Goal: Transaction & Acquisition: Purchase product/service

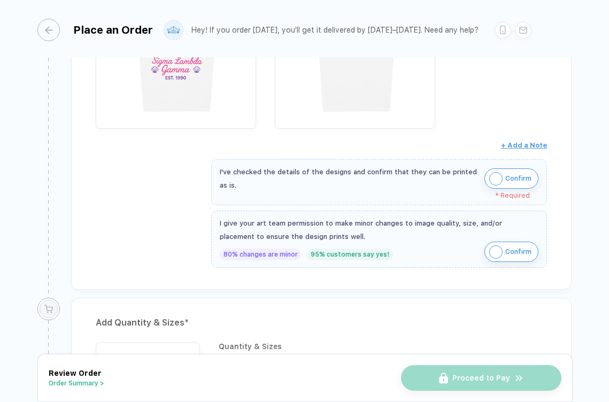
scroll to position [453, 0]
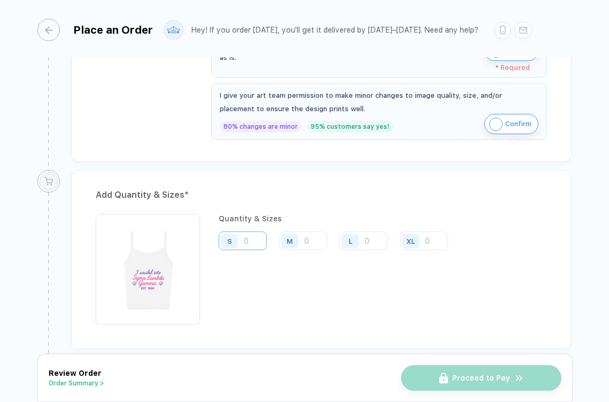
click at [256, 232] on input "number" at bounding box center [243, 241] width 48 height 19
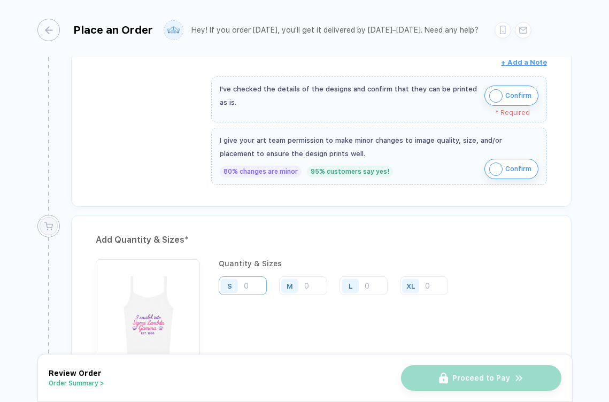
scroll to position [399, 0]
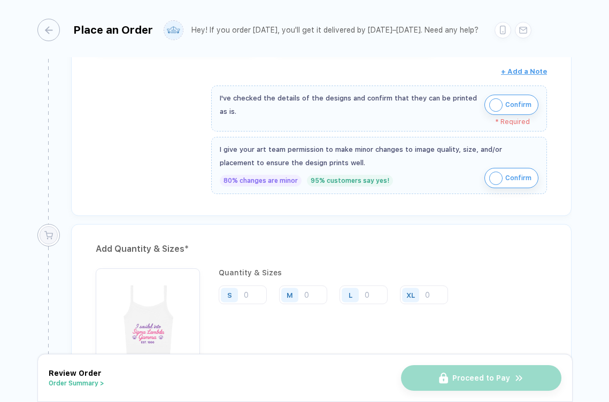
click at [499, 104] on img "button" at bounding box center [496, 104] width 13 height 13
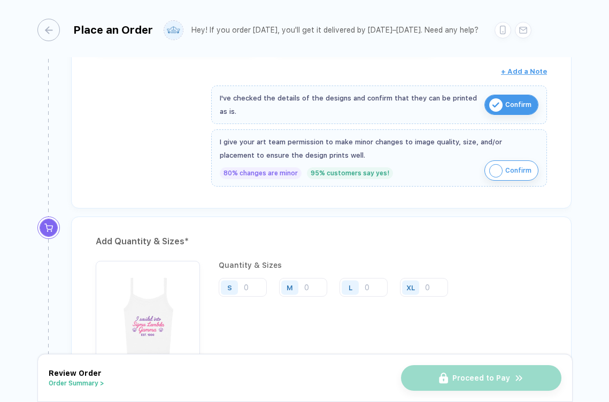
click at [497, 164] on img "button" at bounding box center [496, 170] width 13 height 13
click at [261, 287] on input "number" at bounding box center [243, 287] width 48 height 19
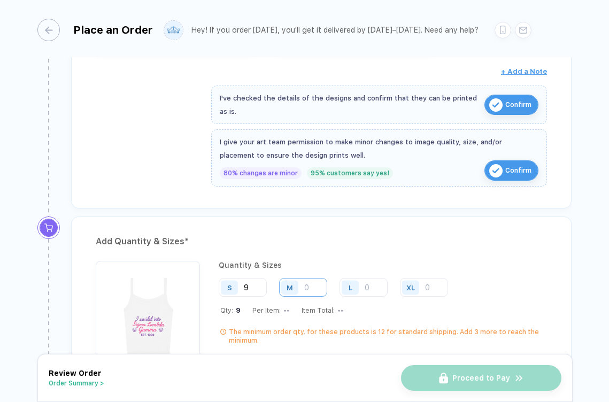
type input "9"
click at [308, 287] on input "number" at bounding box center [303, 287] width 48 height 19
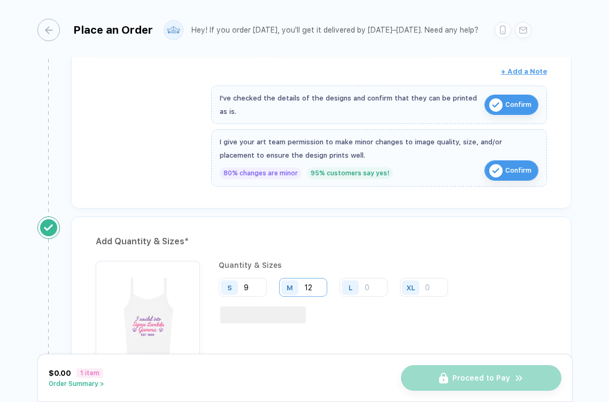
type input "1"
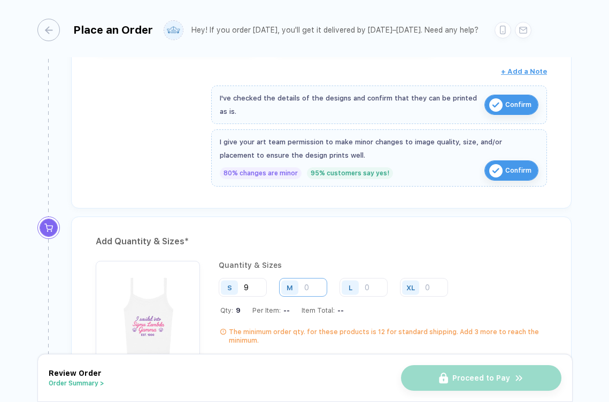
type input "3"
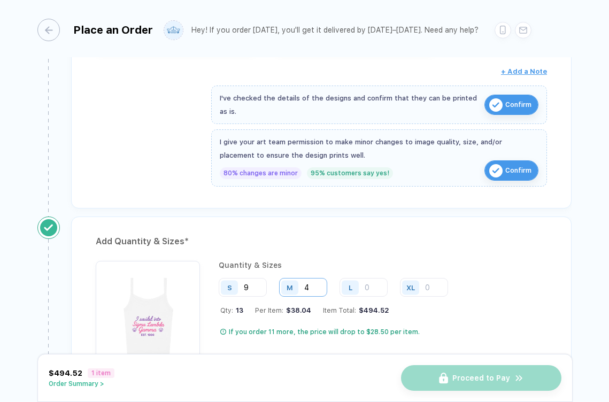
type input "4"
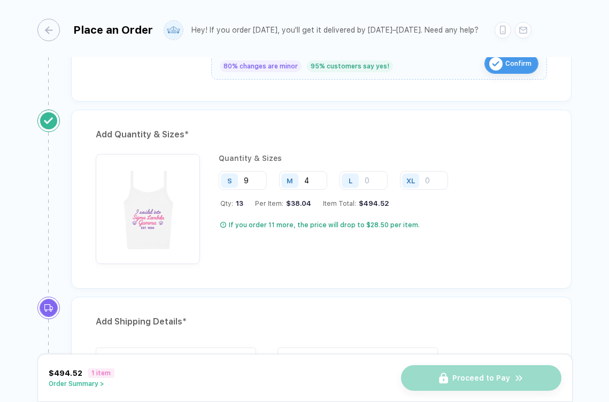
scroll to position [228, 0]
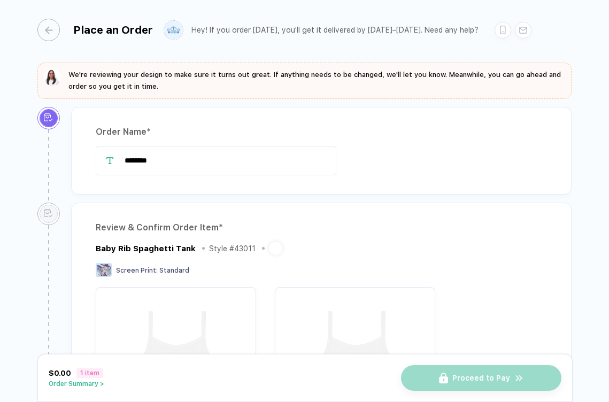
type input "********"
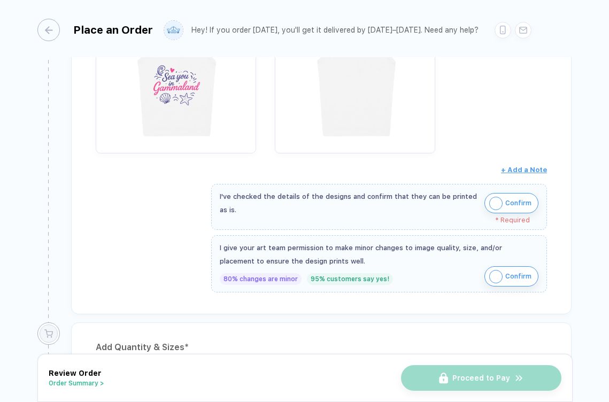
scroll to position [540, 0]
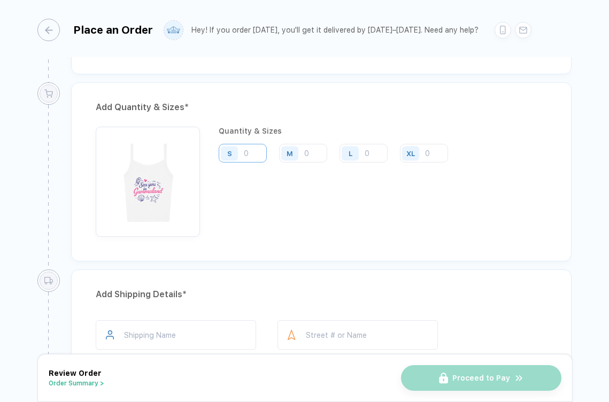
click at [248, 150] on input "number" at bounding box center [243, 153] width 48 height 19
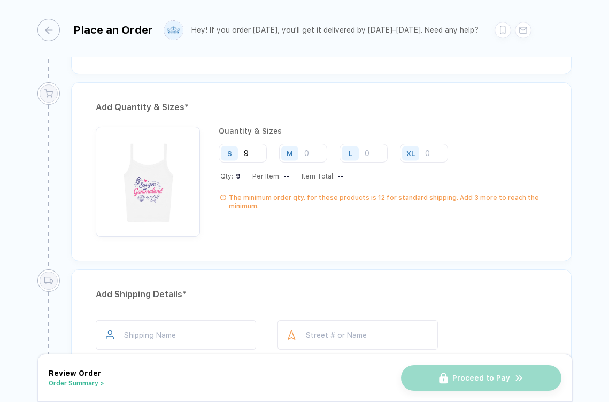
type input "9"
click at [295, 153] on div "M" at bounding box center [289, 153] width 17 height 14
click at [312, 152] on input "number" at bounding box center [303, 153] width 48 height 19
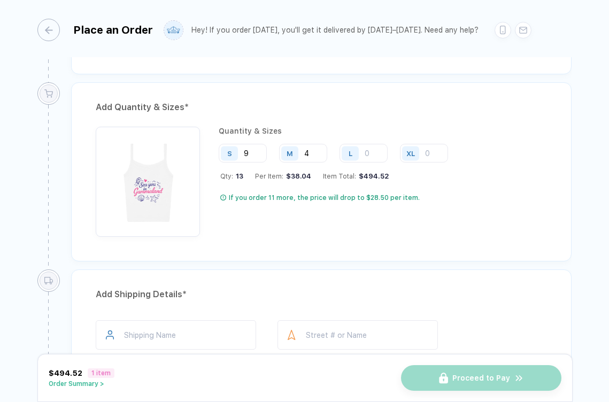
type input "4"
click at [323, 113] on div "Add Quantity & Sizes *" at bounding box center [322, 107] width 452 height 17
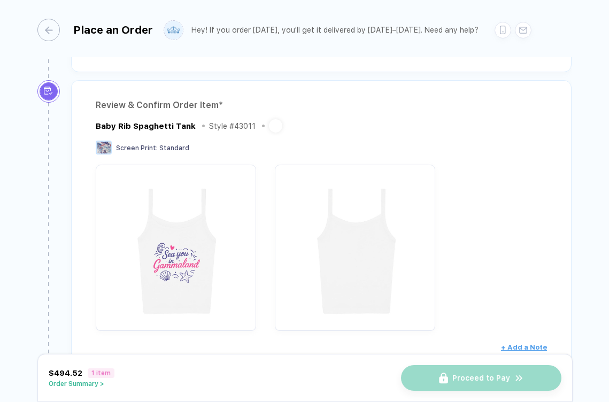
scroll to position [147, 0]
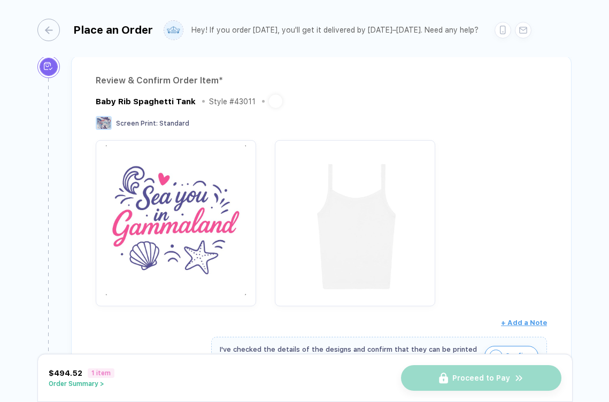
click at [356, 175] on img "button" at bounding box center [355, 221] width 150 height 150
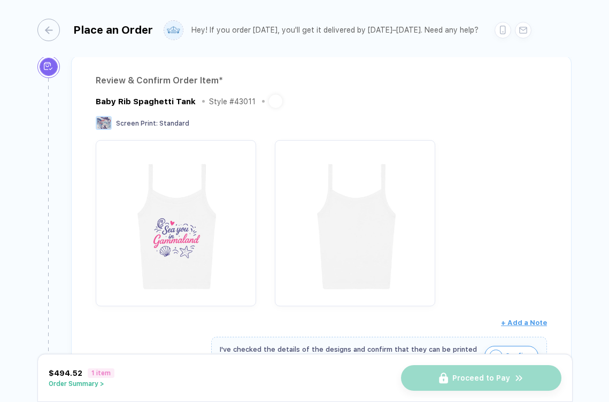
click at [284, 95] on div "Baby Rib Spaghetti Tank Style # 43011" at bounding box center [322, 101] width 452 height 13
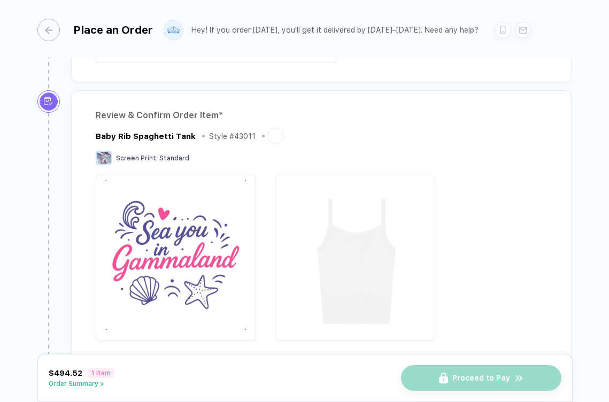
scroll to position [0, 0]
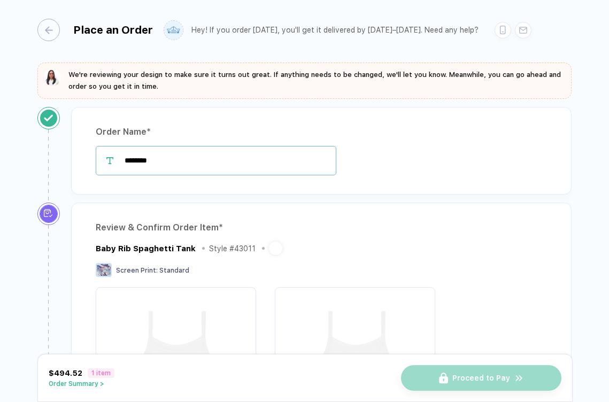
click at [173, 150] on input "********" at bounding box center [216, 160] width 241 height 29
type input "**********"
click at [160, 246] on div "Baby Rib Spaghetti Tank" at bounding box center [146, 249] width 100 height 10
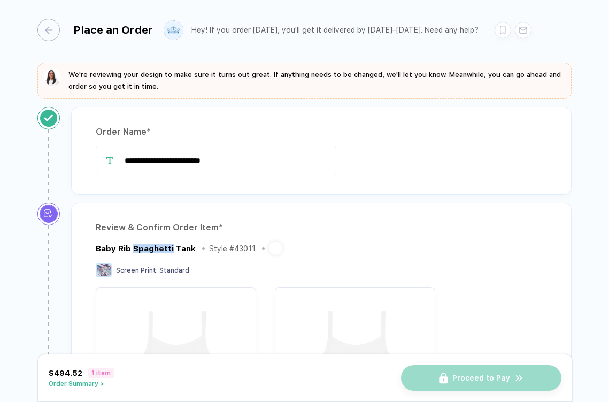
click at [160, 246] on div "Baby Rib Spaghetti Tank" at bounding box center [146, 249] width 100 height 10
copy div "Baby Rib Spaghetti Tank"
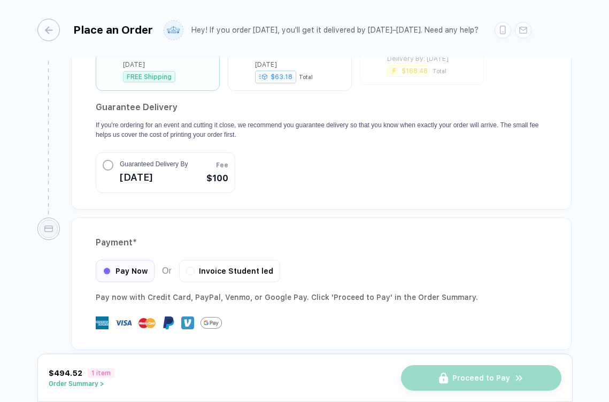
scroll to position [969, 0]
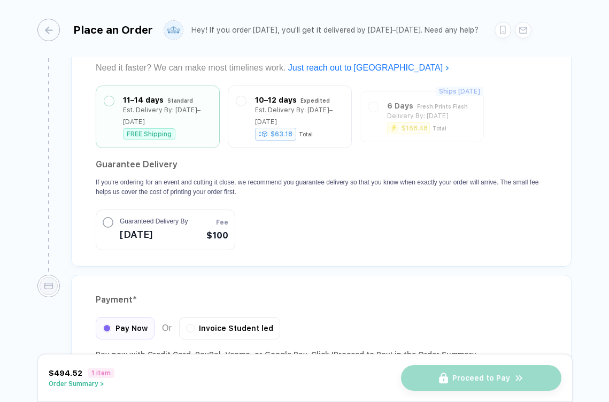
drag, startPoint x: 154, startPoint y: 227, endPoint x: 163, endPoint y: 174, distance: 53.8
click at [163, 174] on section "Guarantee Delivery If you're ordering for an event and cutting it close, we rec…" at bounding box center [322, 203] width 452 height 94
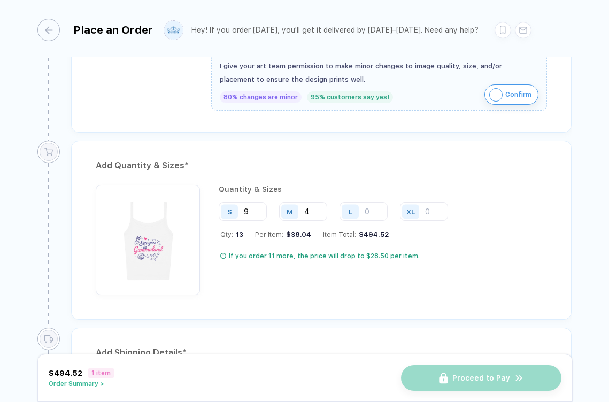
scroll to position [480, 0]
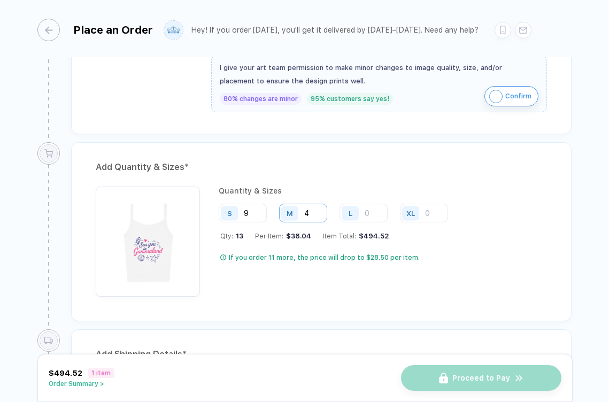
click at [311, 213] on input "4" at bounding box center [303, 213] width 48 height 19
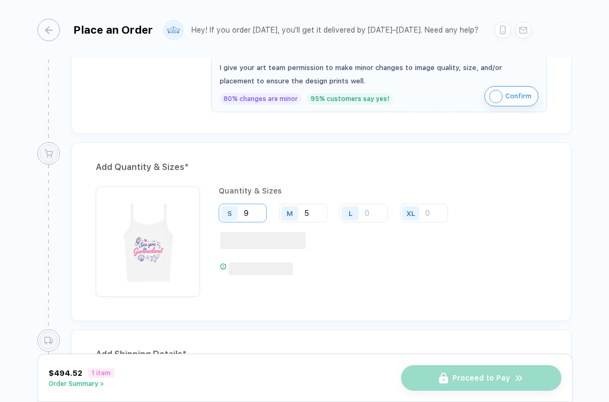
type input "5"
click at [254, 214] on input "9" at bounding box center [243, 213] width 48 height 19
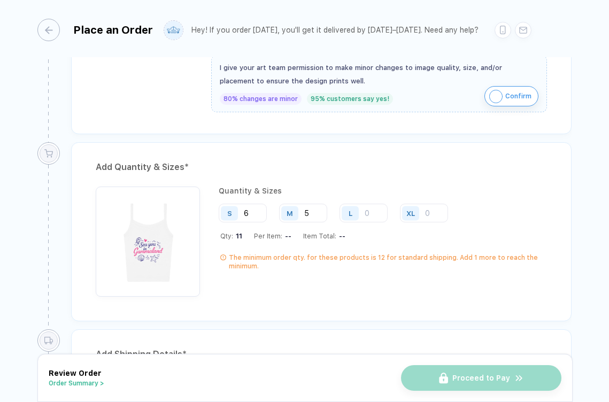
type input "6"
click at [352, 177] on div "Add Quantity & Sizes * Quantity & Sizes S 6 M 5 L XL Qty: 11 Per Item: -- Item …" at bounding box center [321, 231] width 501 height 179
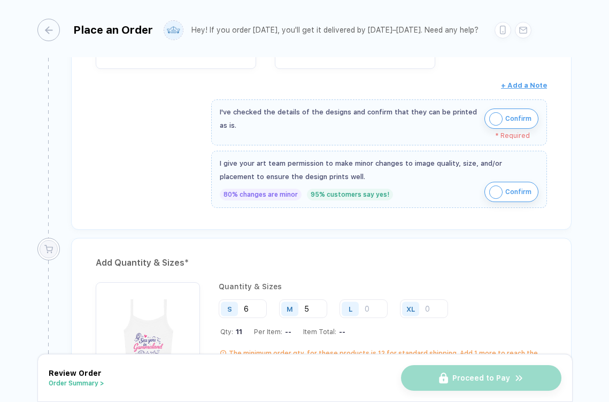
scroll to position [631, 0]
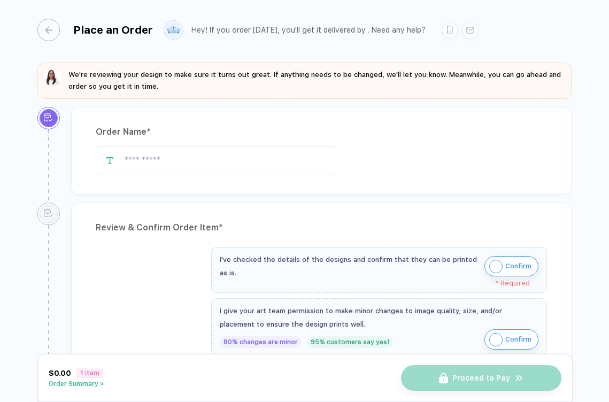
type input "**********"
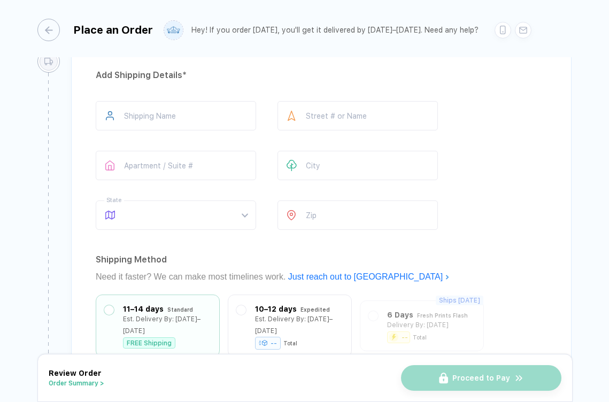
scroll to position [633, 0]
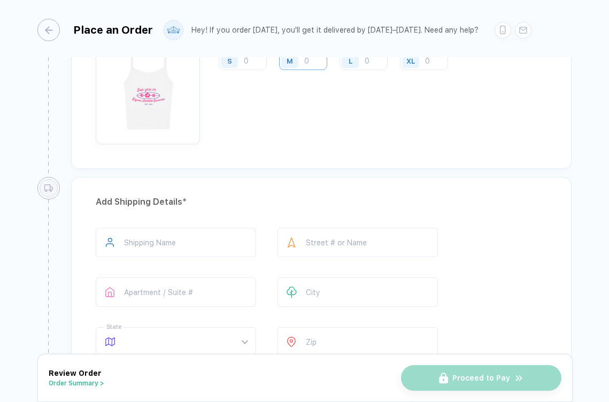
click at [312, 65] on input "number" at bounding box center [303, 60] width 48 height 19
type input "6"
click at [254, 63] on input "number" at bounding box center [243, 60] width 48 height 19
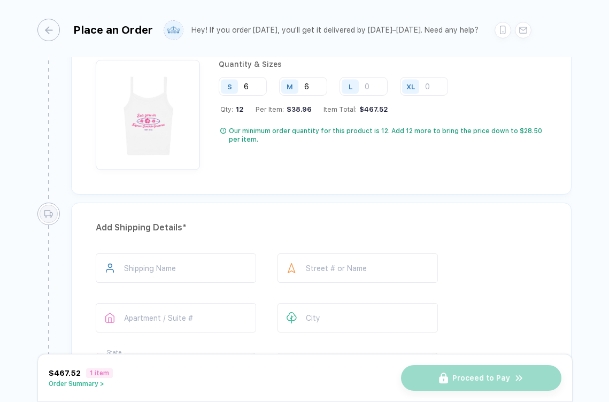
scroll to position [601, 0]
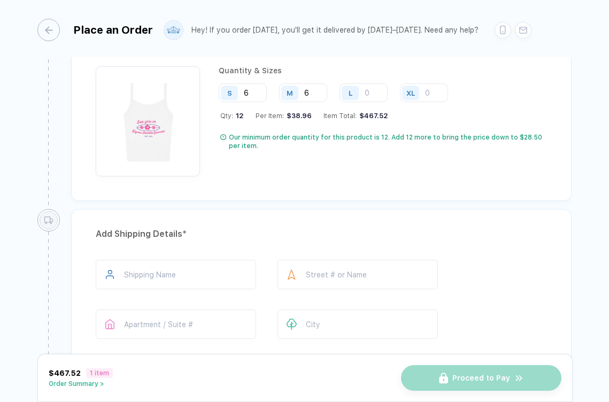
type input "6"
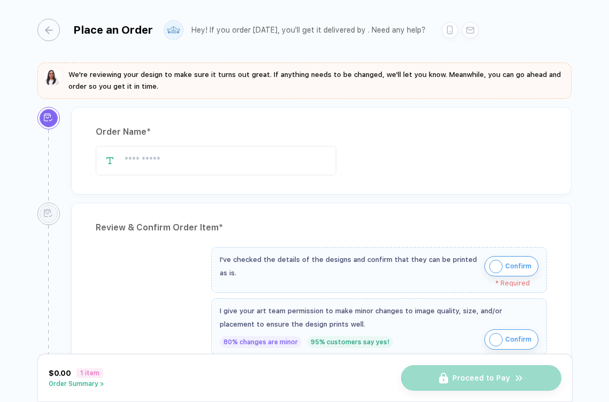
scroll to position [81, 0]
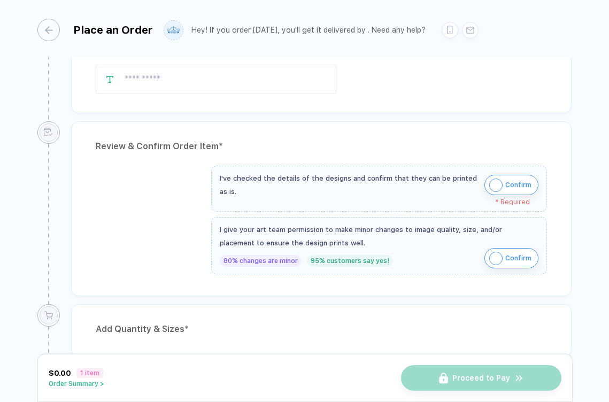
type input "**********"
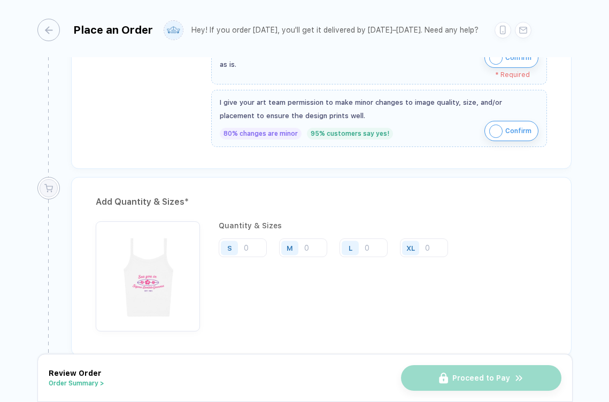
scroll to position [472, 0]
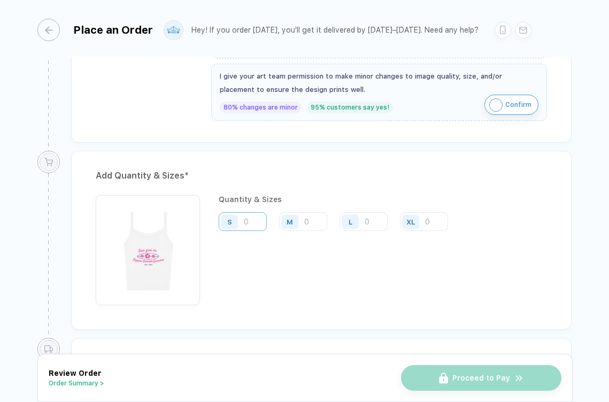
click at [244, 223] on input "number" at bounding box center [243, 221] width 48 height 19
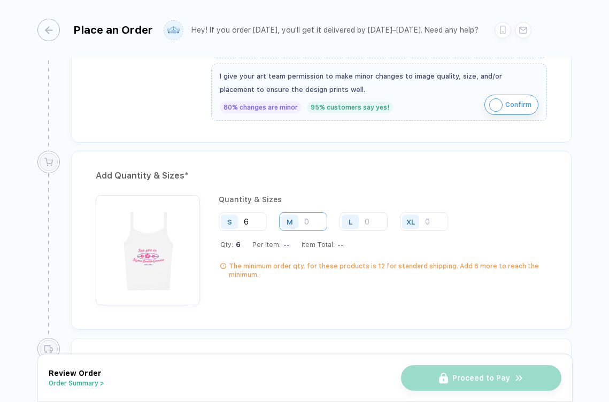
type input "6"
click at [317, 228] on input "number" at bounding box center [303, 221] width 48 height 19
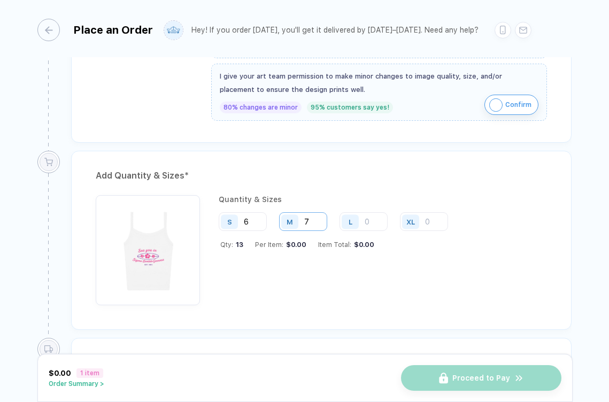
type input "7"
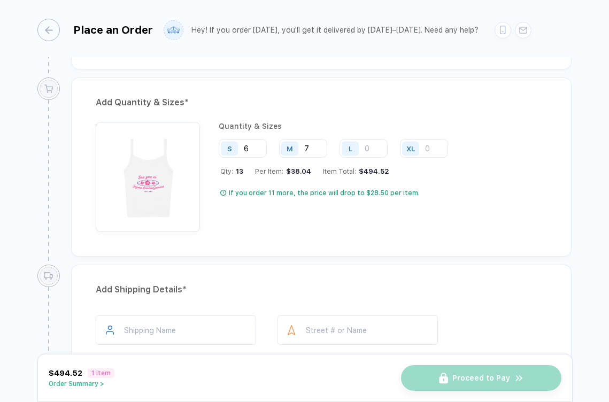
scroll to position [158, 0]
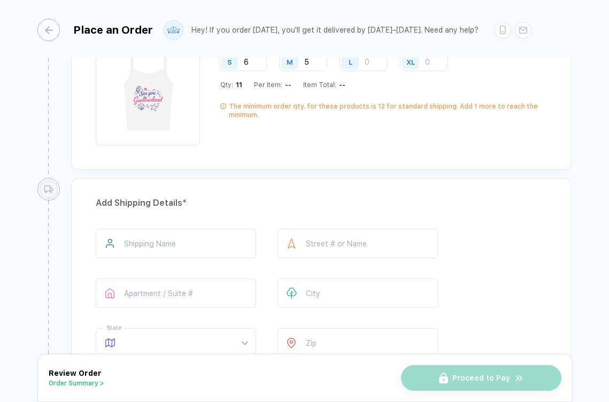
scroll to position [611, 0]
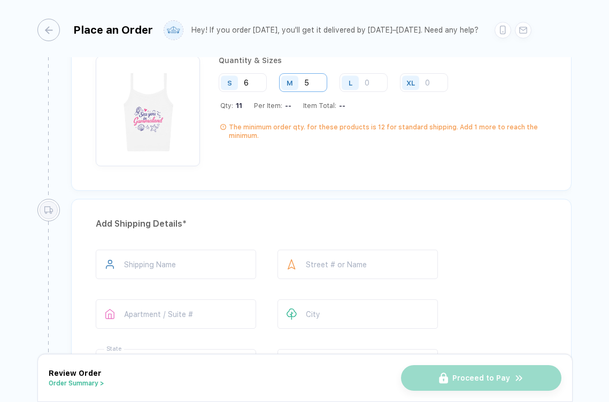
click at [312, 81] on input "5" at bounding box center [303, 82] width 48 height 19
type input "6"
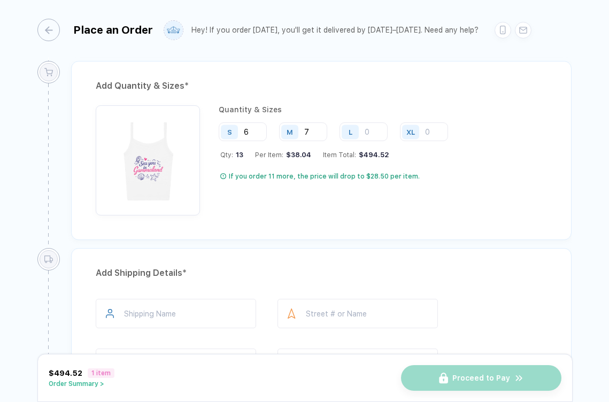
scroll to position [560, 0]
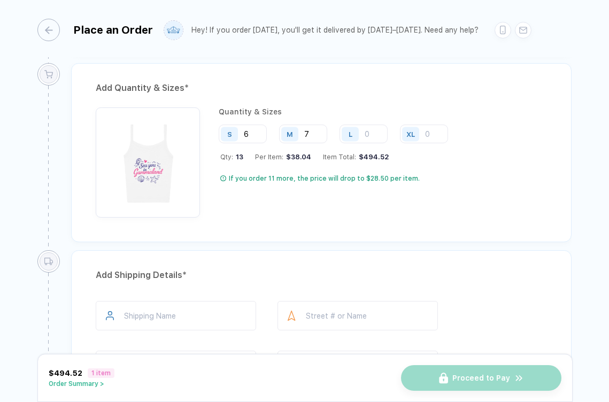
type input "7"
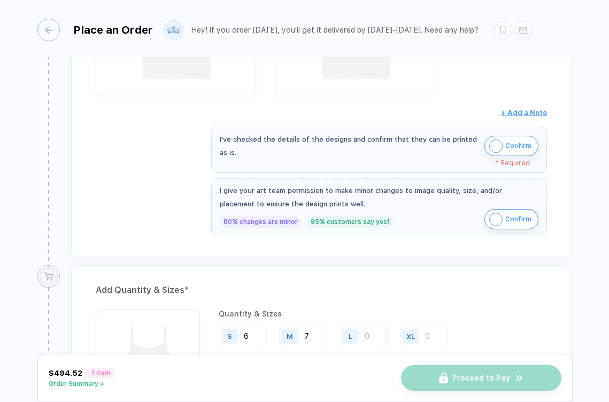
scroll to position [0, 0]
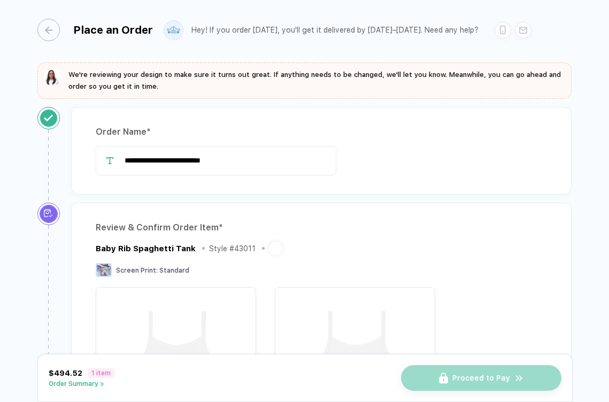
click at [61, 32] on div "Place an Order" at bounding box center [95, 30] width 116 height 22
click at [56, 32] on button "button" at bounding box center [45, 30] width 22 height 22
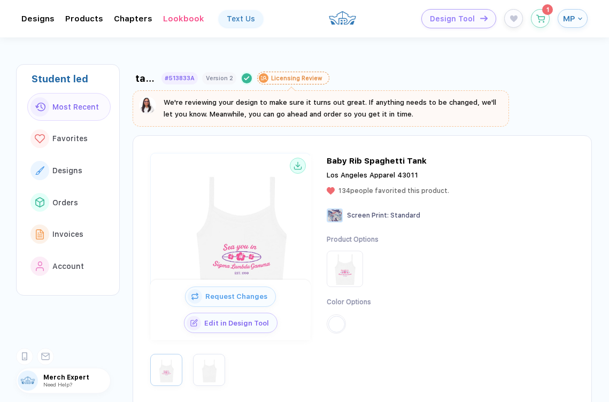
click at [527, 14] on div "Design Tool 1 MP" at bounding box center [505, 18] width 166 height 19
click at [536, 15] on icon "button" at bounding box center [540, 16] width 9 height 8
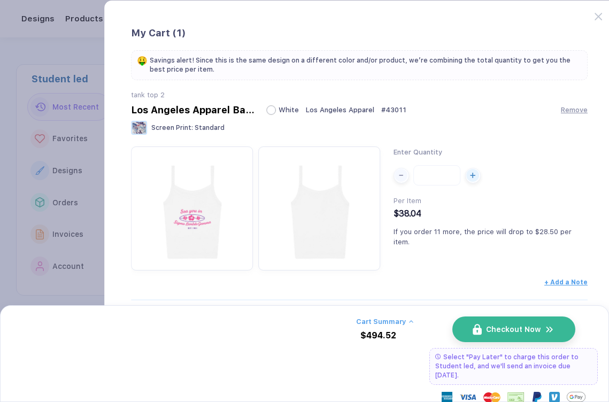
scroll to position [22, 0]
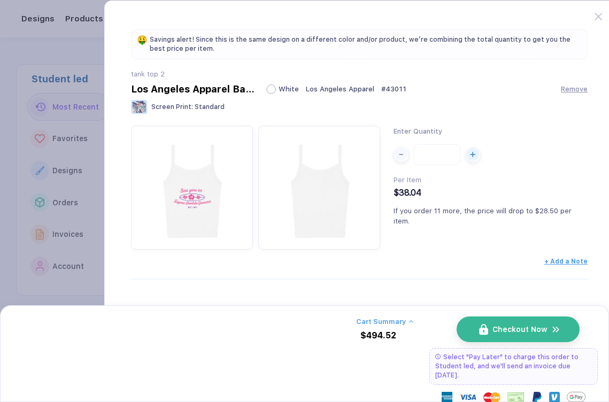
click at [498, 331] on span "Checkout Now" at bounding box center [520, 329] width 55 height 9
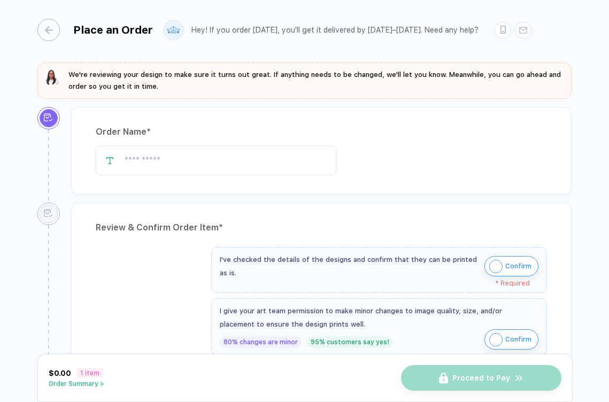
type input "**********"
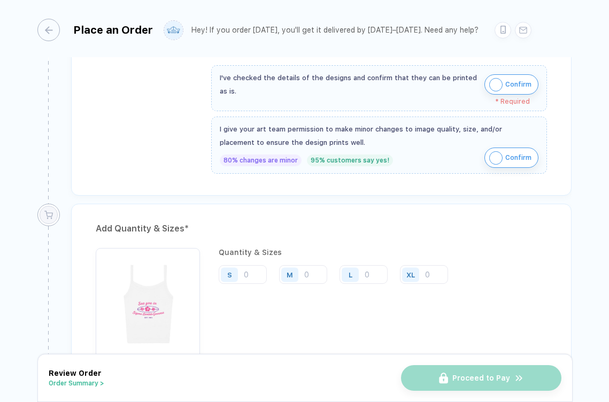
scroll to position [524, 0]
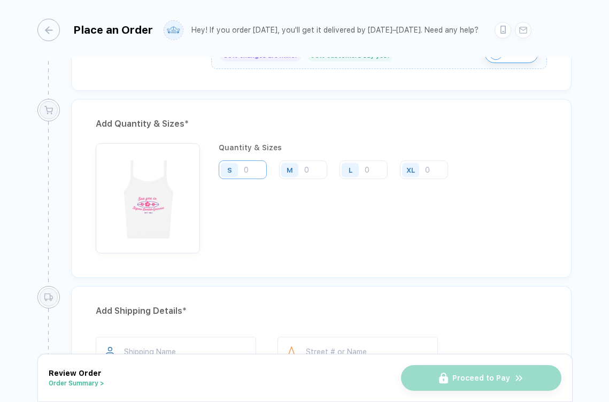
click at [254, 163] on input "number" at bounding box center [243, 169] width 48 height 19
drag, startPoint x: 322, startPoint y: 166, endPoint x: 317, endPoint y: 169, distance: 5.8
click at [322, 166] on input "number" at bounding box center [303, 169] width 48 height 19
type input "6"
type input "7"
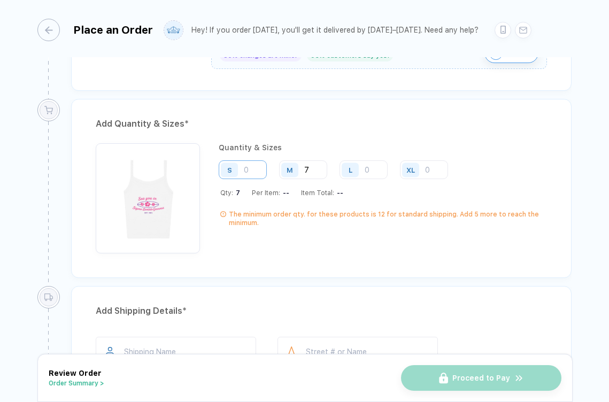
click at [249, 169] on input "number" at bounding box center [243, 169] width 48 height 19
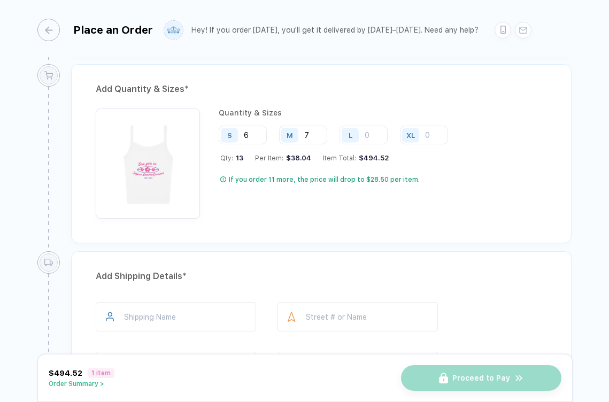
scroll to position [557, 0]
type input "6"
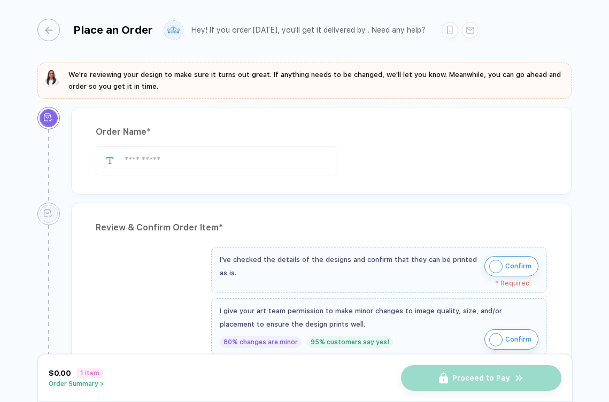
type input "**********"
